Goal: Communication & Community: Connect with others

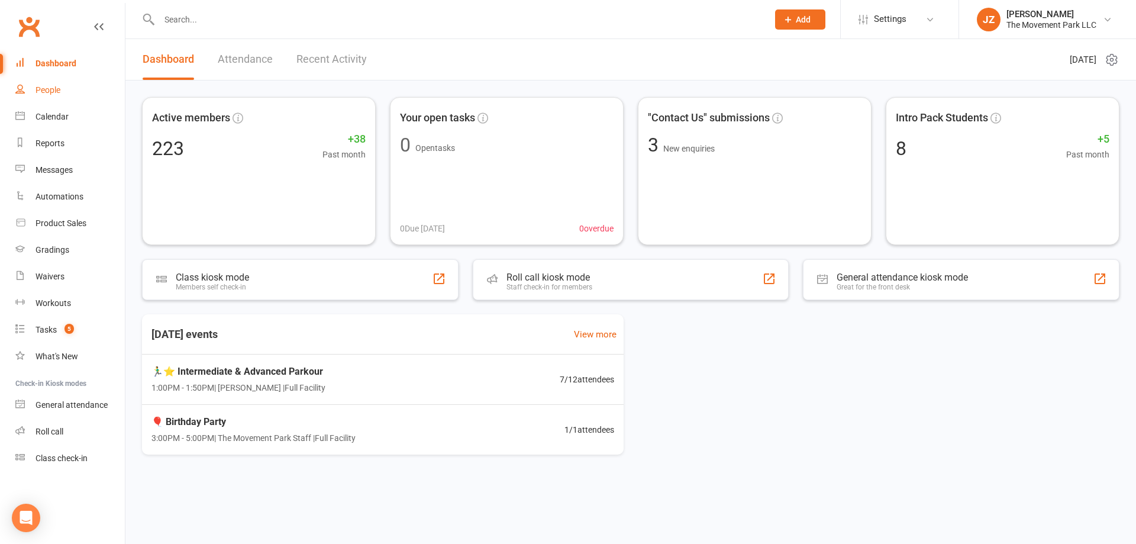
drag, startPoint x: 55, startPoint y: 95, endPoint x: 199, endPoint y: 105, distance: 144.7
click at [56, 93] on div "People" at bounding box center [48, 89] width 25 height 9
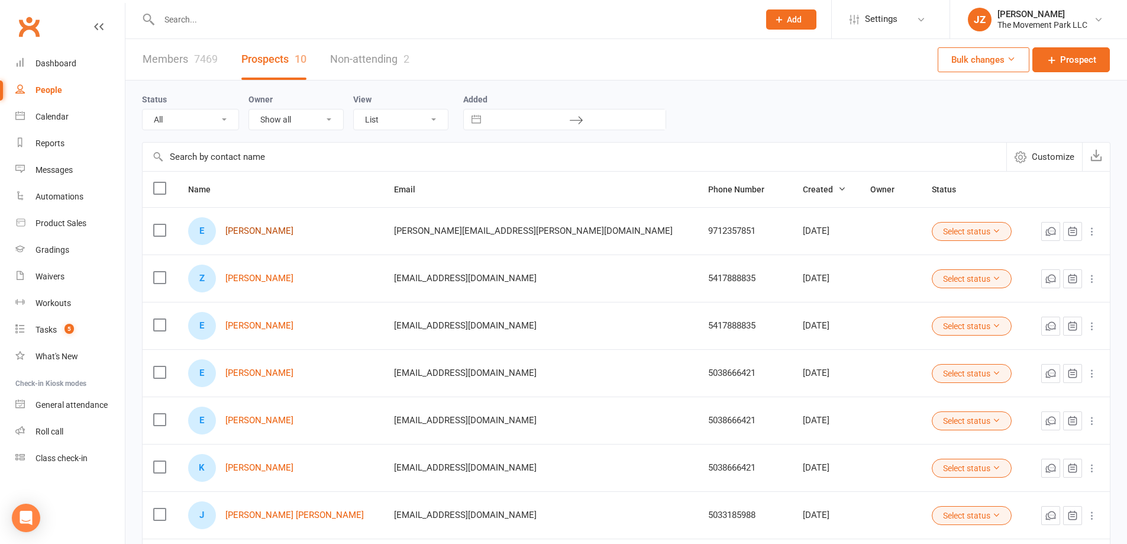
click at [262, 227] on link "[PERSON_NAME]" at bounding box center [259, 231] width 68 height 10
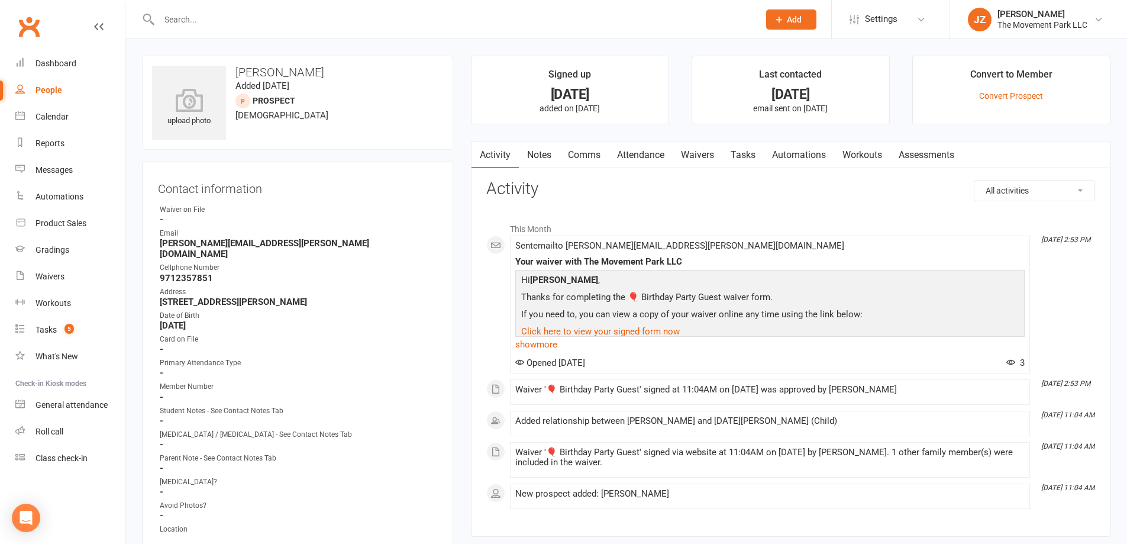
click at [585, 158] on link "Comms" at bounding box center [584, 154] width 49 height 27
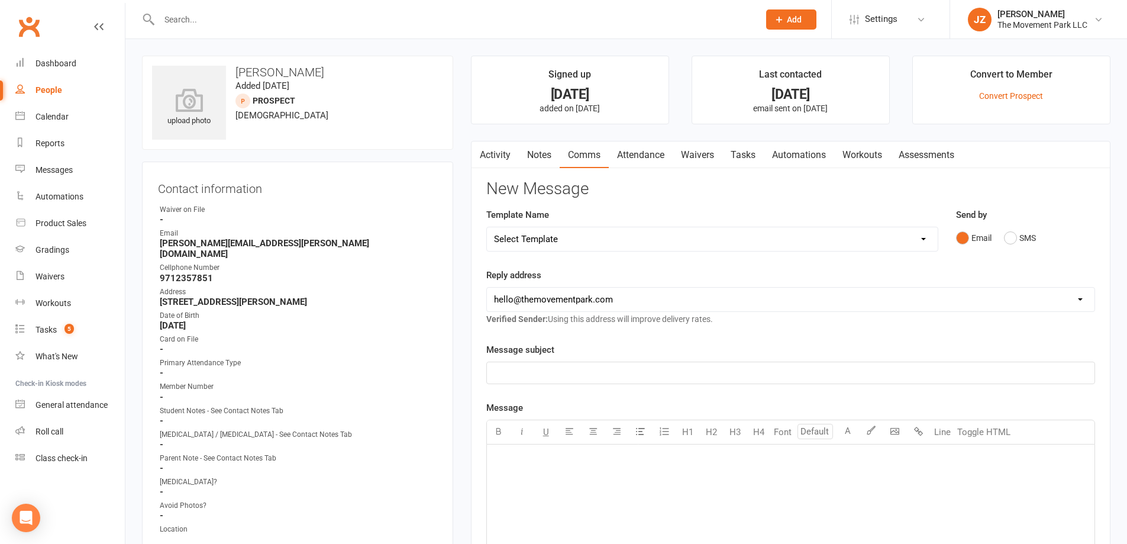
click at [556, 235] on select "Select Template [Email] 📱Trial Class App Request [Email] Initial Response to Co…" at bounding box center [712, 239] width 451 height 24
click at [812, 275] on div "Reply address [EMAIL_ADDRESS][DOMAIN_NAME] [EMAIL_ADDRESS][DOMAIN_NAME] [EMAIL_…" at bounding box center [790, 297] width 609 height 58
click at [64, 67] on div "Dashboard" at bounding box center [56, 63] width 41 height 9
